Goal: Information Seeking & Learning: Learn about a topic

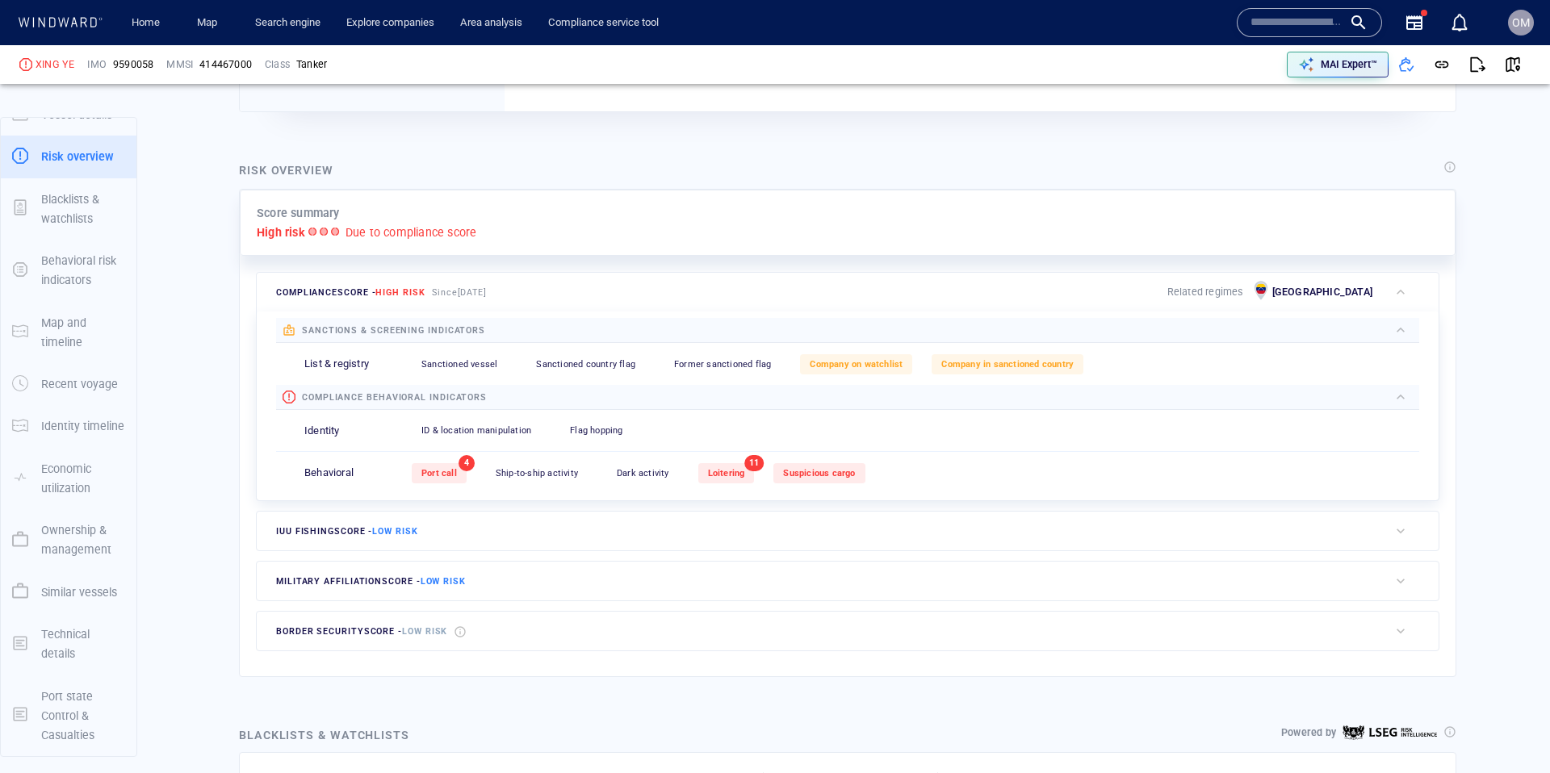
scroll to position [293, 0]
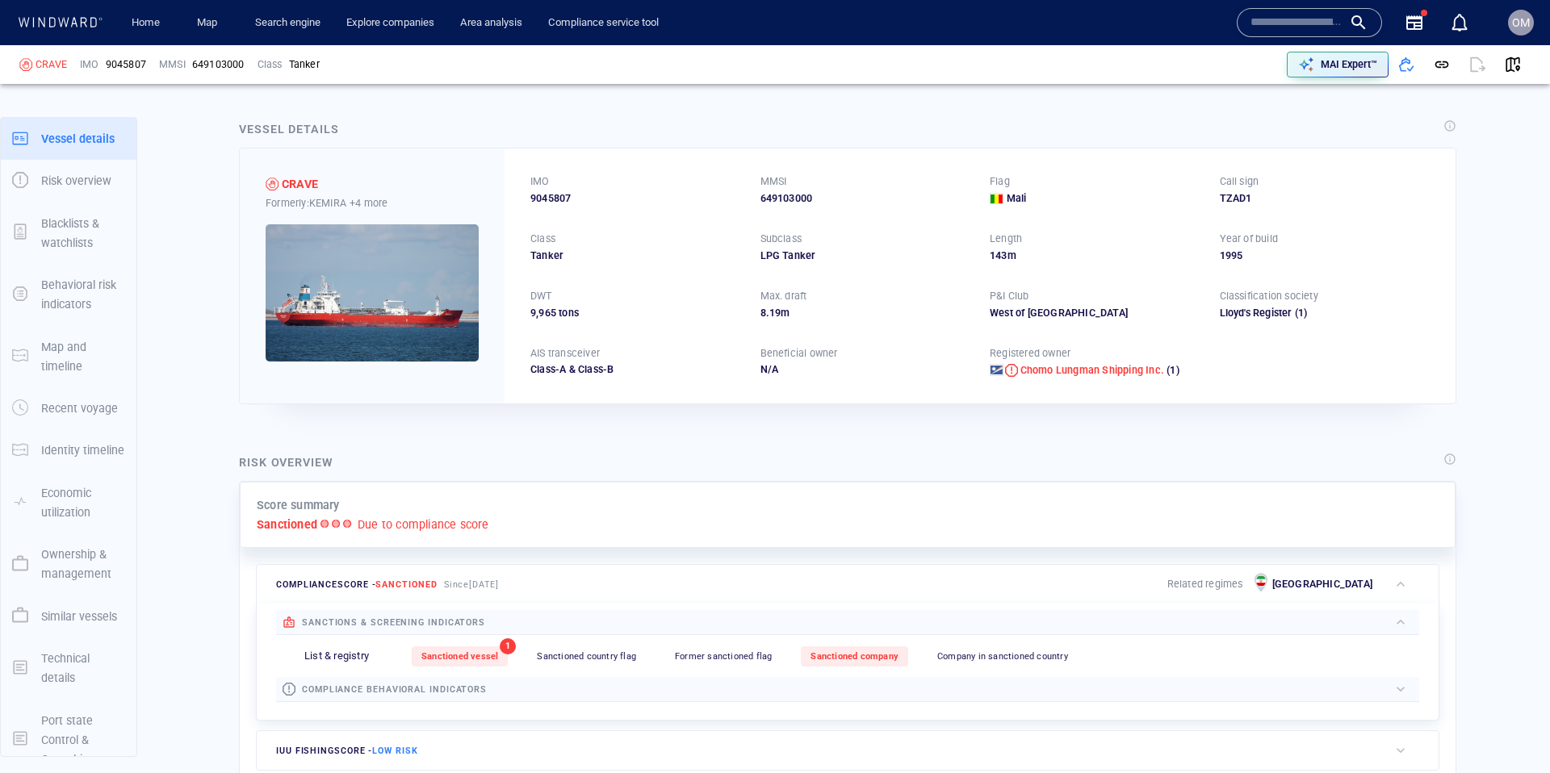
scroll to position [140, 0]
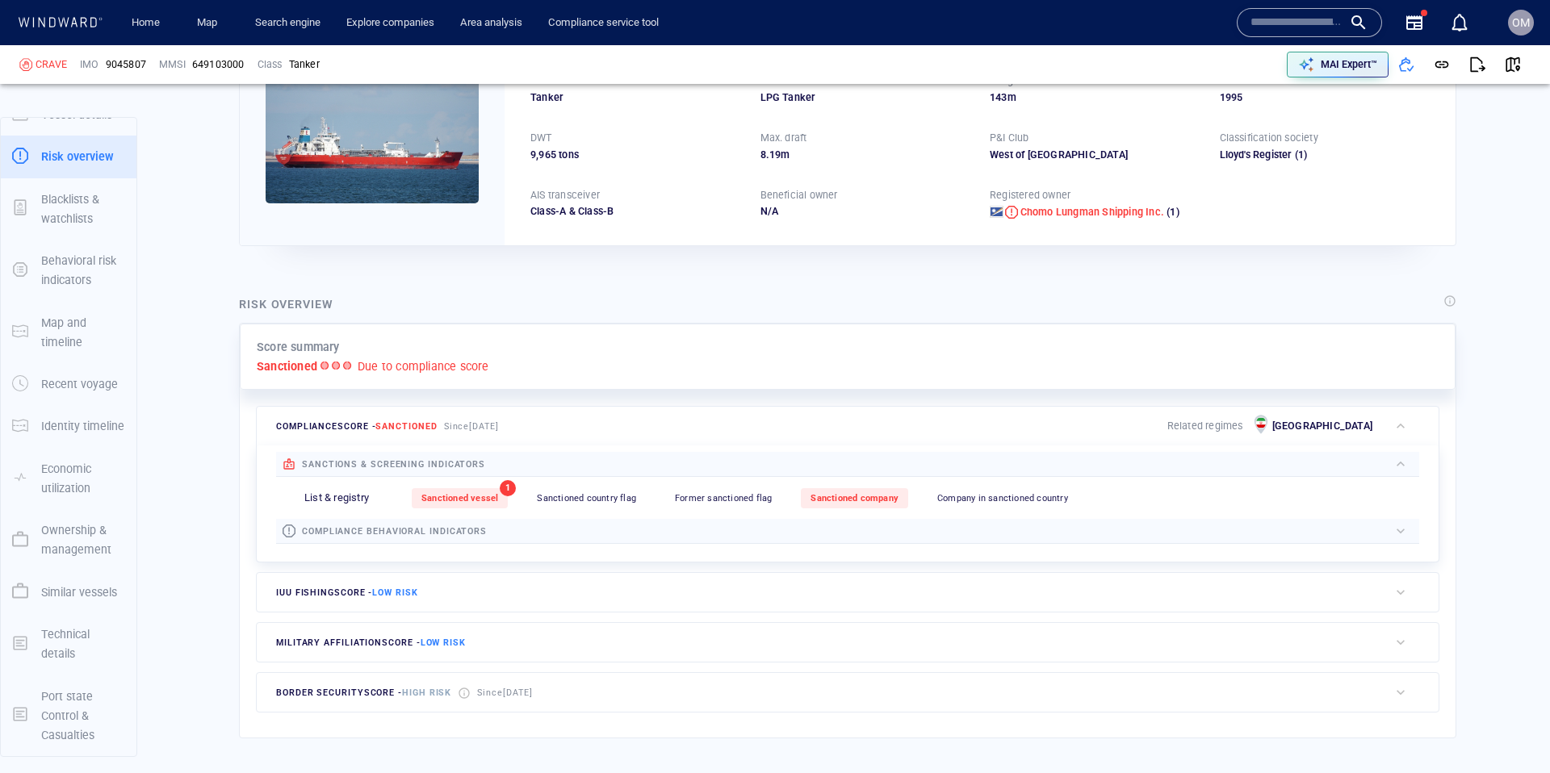
scroll to position [143, 0]
